Goal: Task Accomplishment & Management: Use online tool/utility

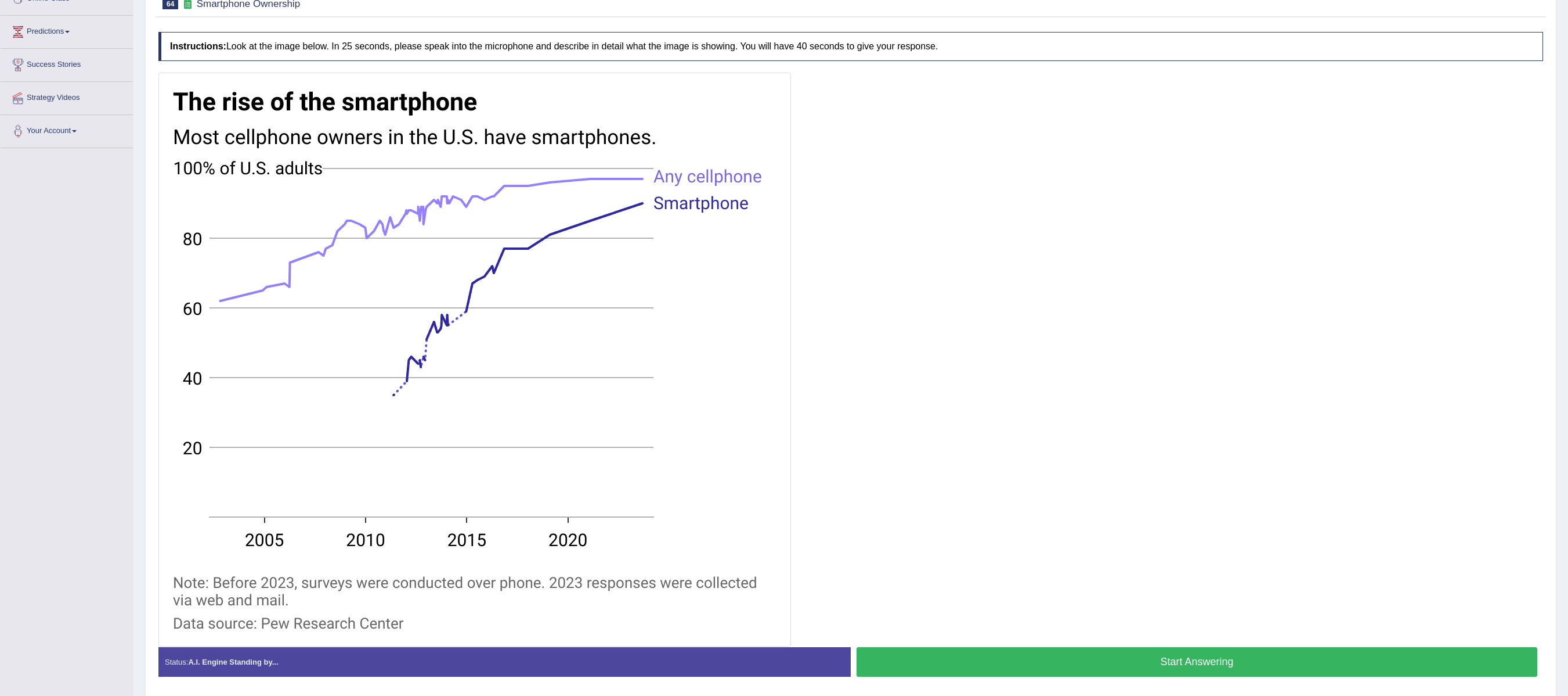
click at [1120, 629] on div at bounding box center [850, 359] width 1385 height 574
click at [1215, 662] on button "Start Answering" at bounding box center [1197, 662] width 681 height 30
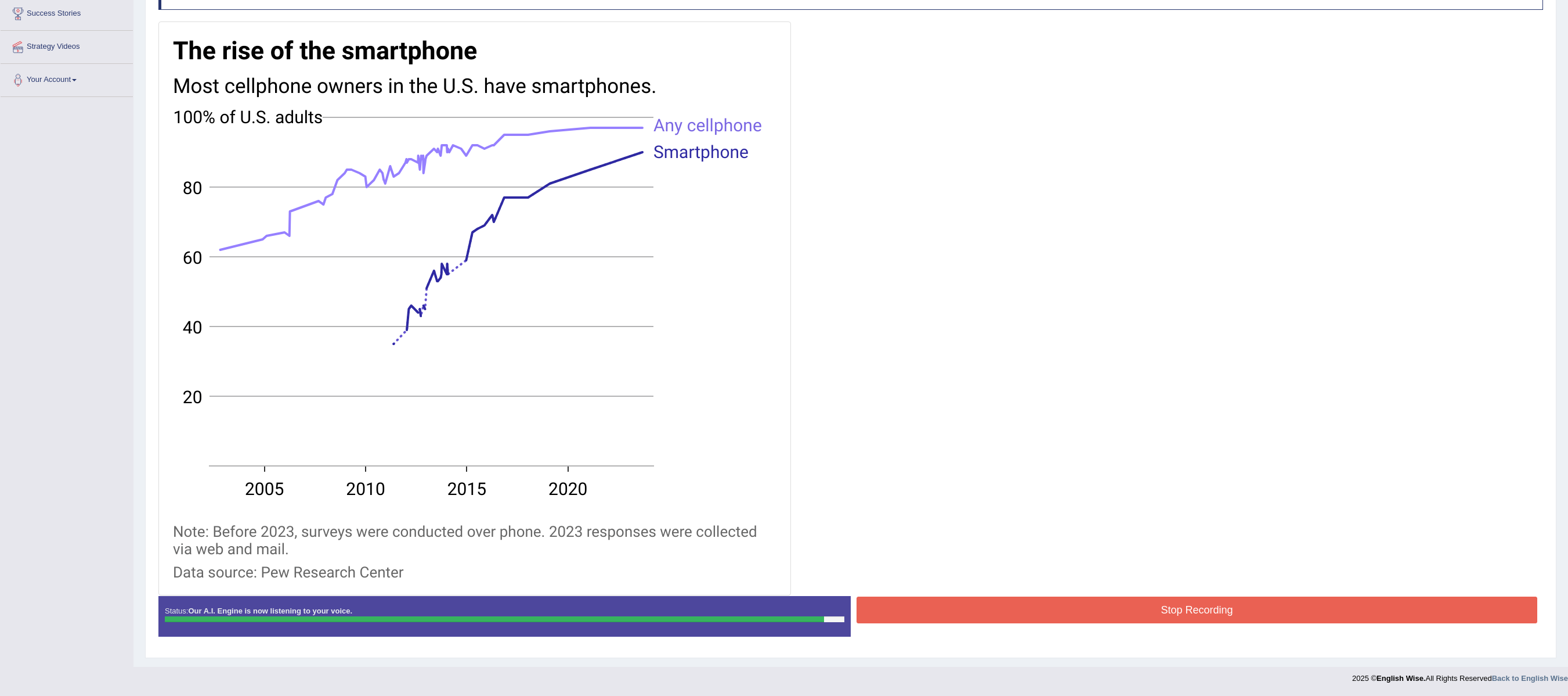
scroll to position [232, 0]
drag, startPoint x: 1168, startPoint y: 610, endPoint x: 1180, endPoint y: 605, distance: 13.0
click at [1179, 607] on button "Stop Recording" at bounding box center [1197, 610] width 681 height 27
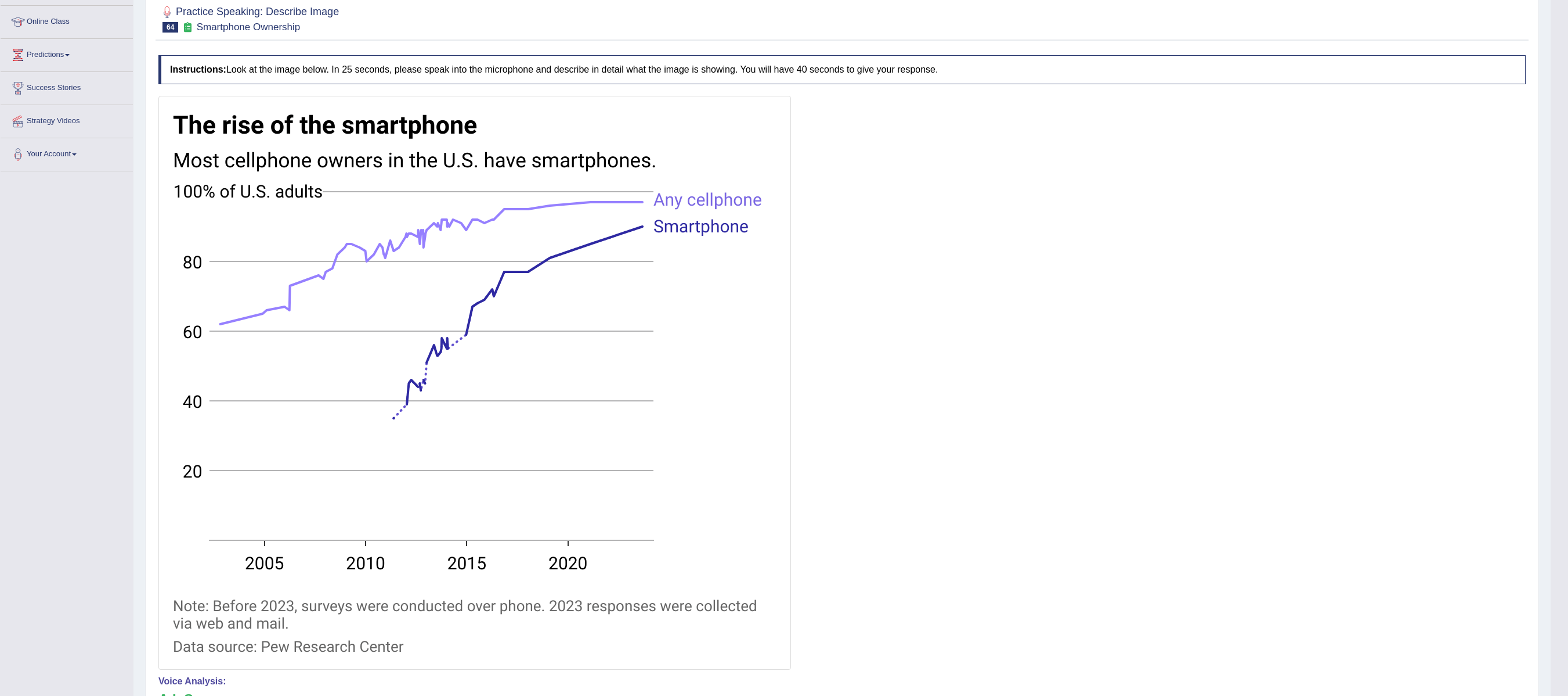
scroll to position [0, 0]
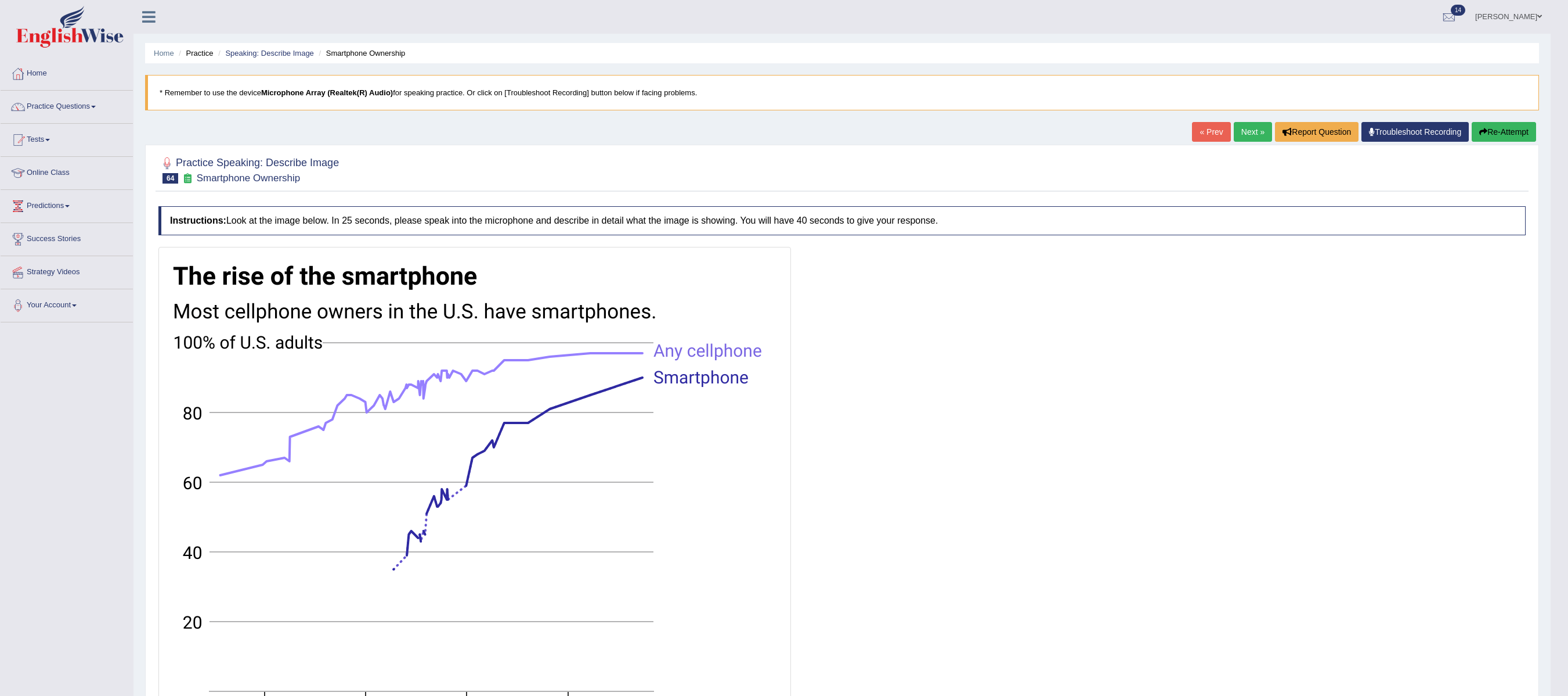
click at [45, 72] on link "Home" at bounding box center [67, 72] width 132 height 29
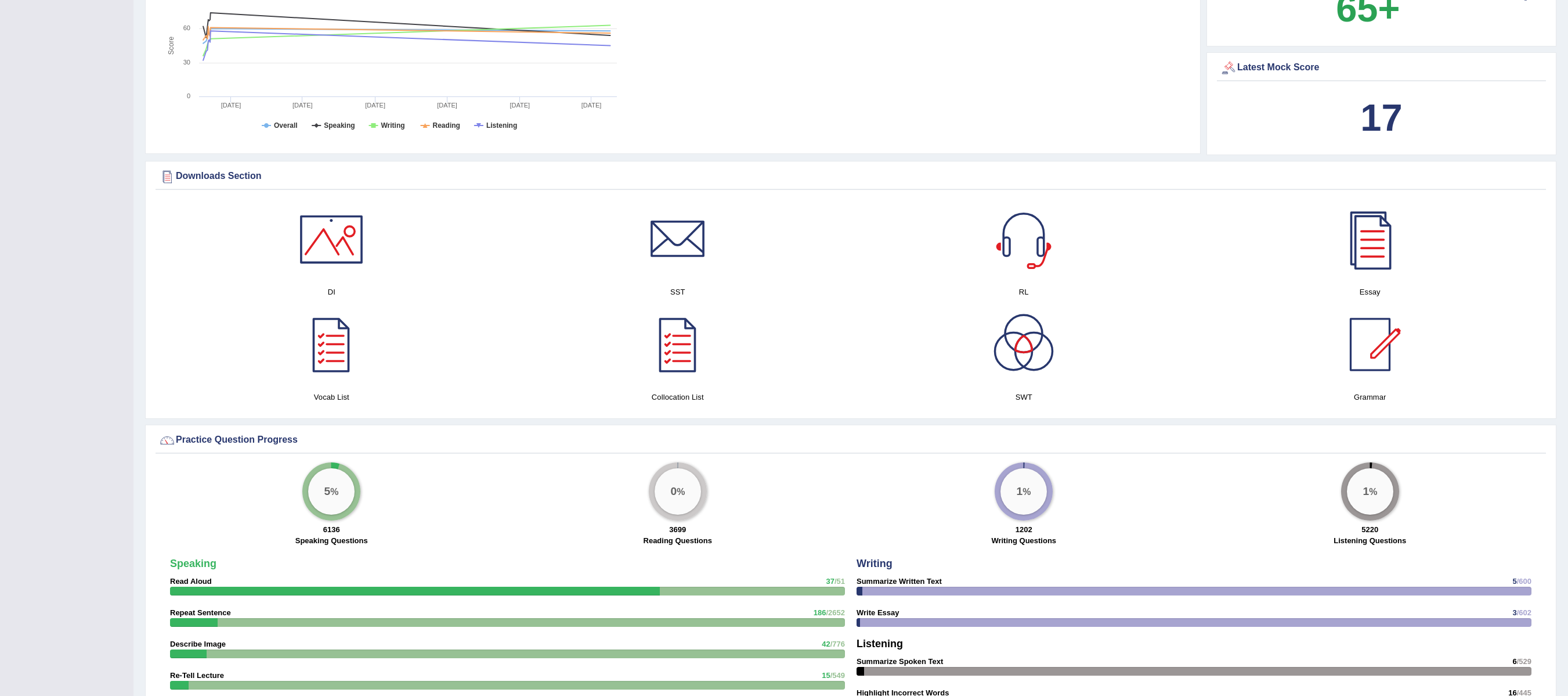
scroll to position [464, 0]
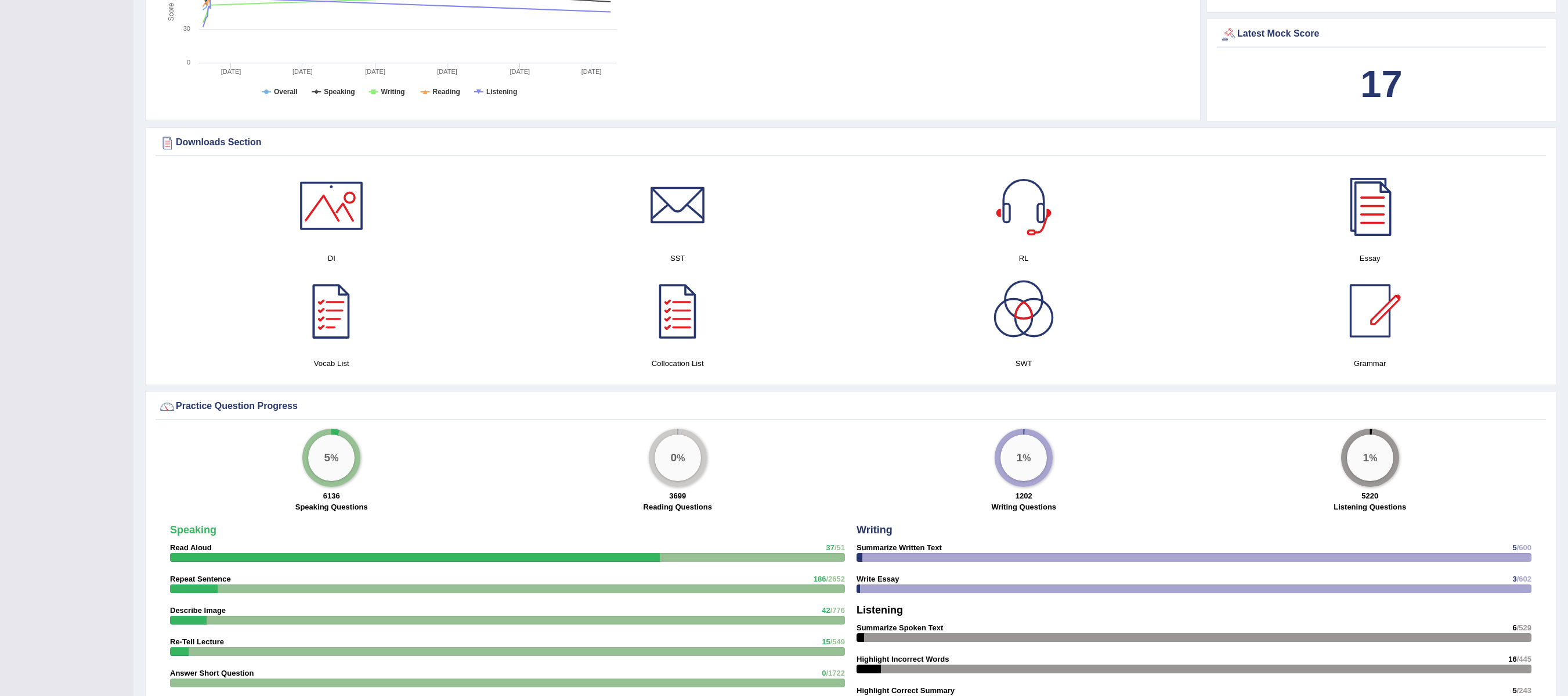
click at [332, 317] on div at bounding box center [331, 310] width 81 height 81
